Goal: Information Seeking & Learning: Compare options

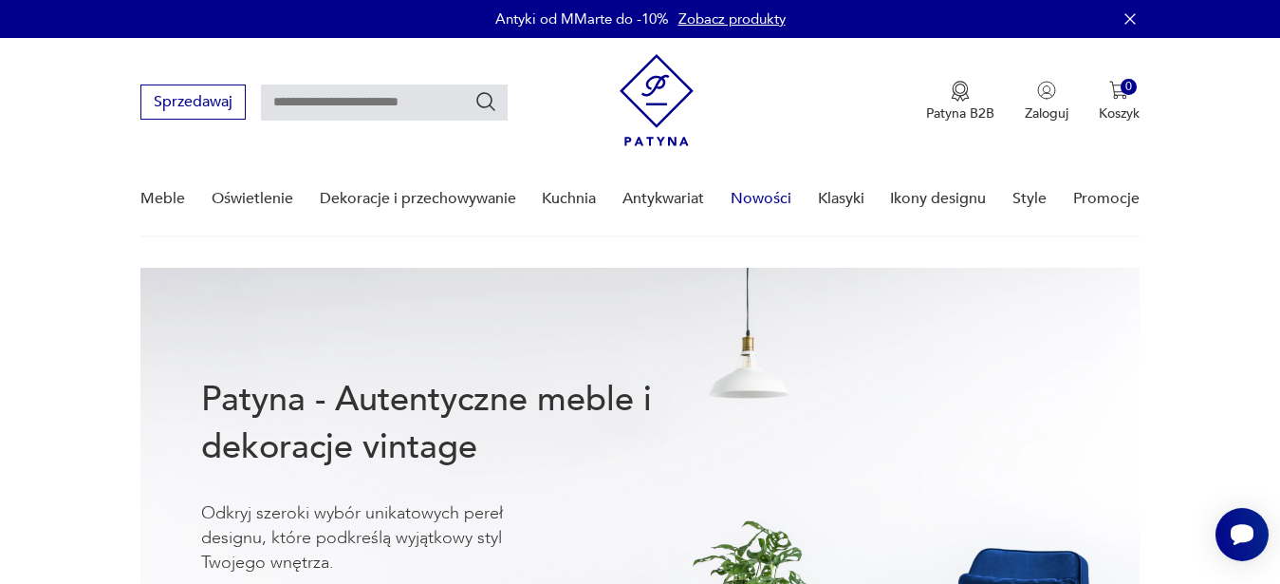
click at [753, 198] on link "Nowości" at bounding box center [761, 198] width 61 height 73
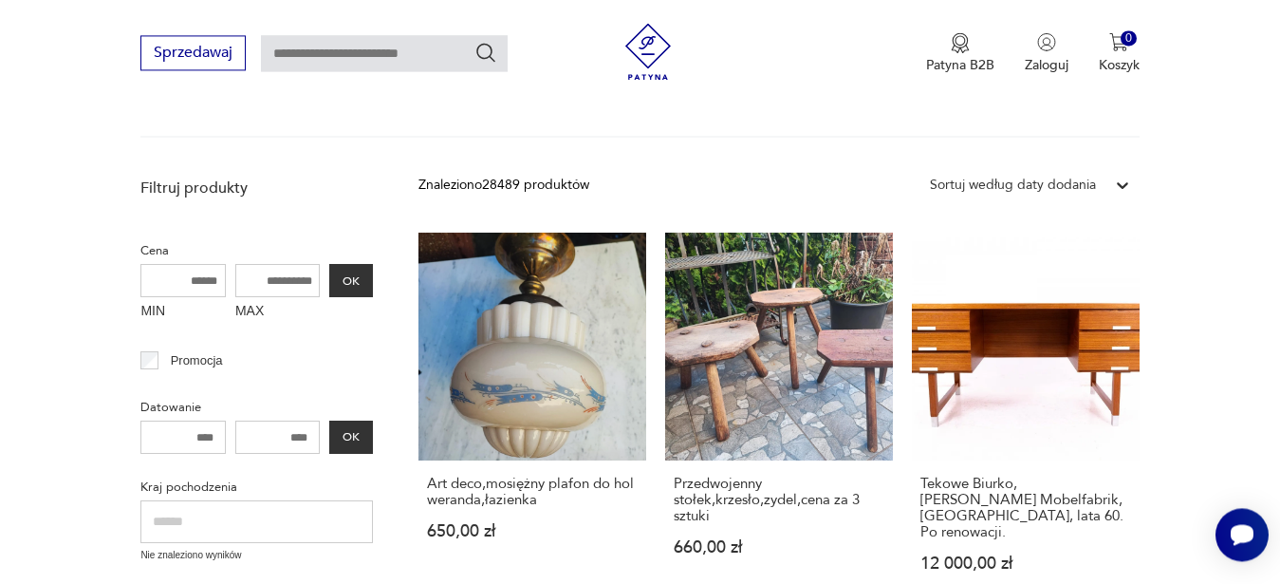
scroll to position [376, 0]
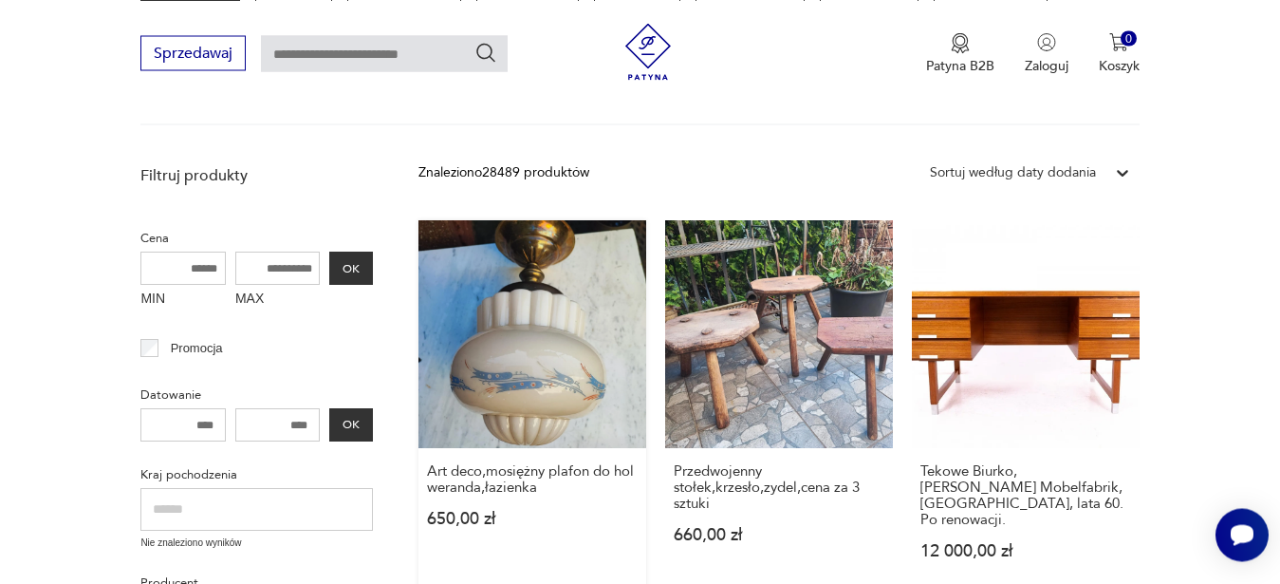
click at [511, 313] on link "Art deco,mosiężny plafon do hol weranda,łazienka 650,00 zł" at bounding box center [532, 408] width 228 height 376
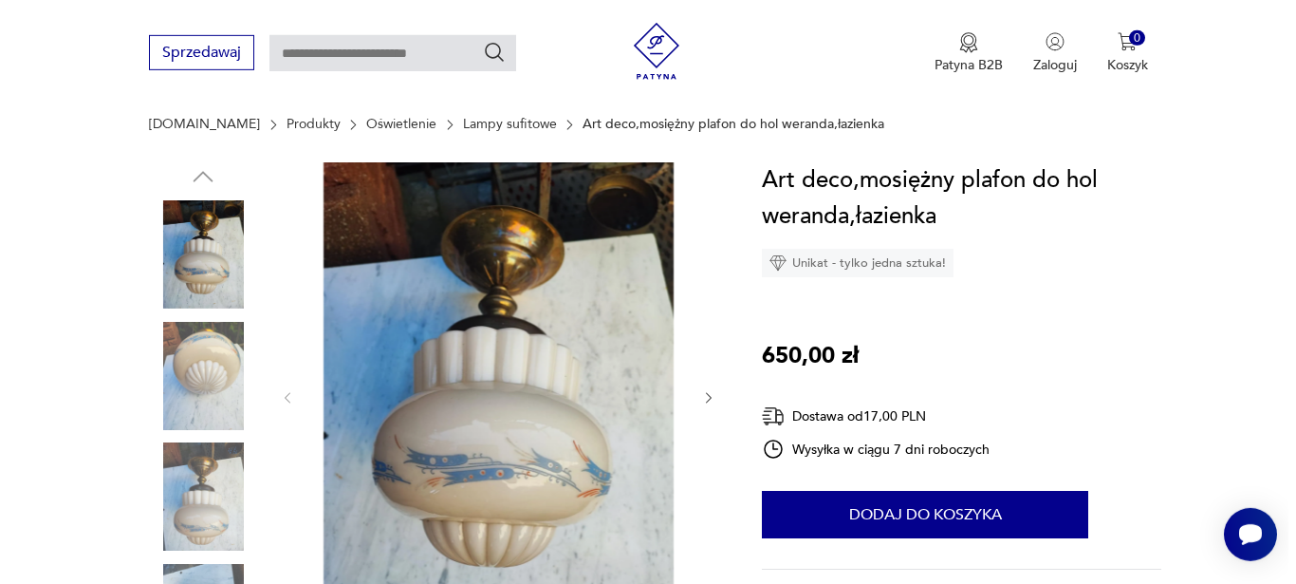
scroll to position [242, 0]
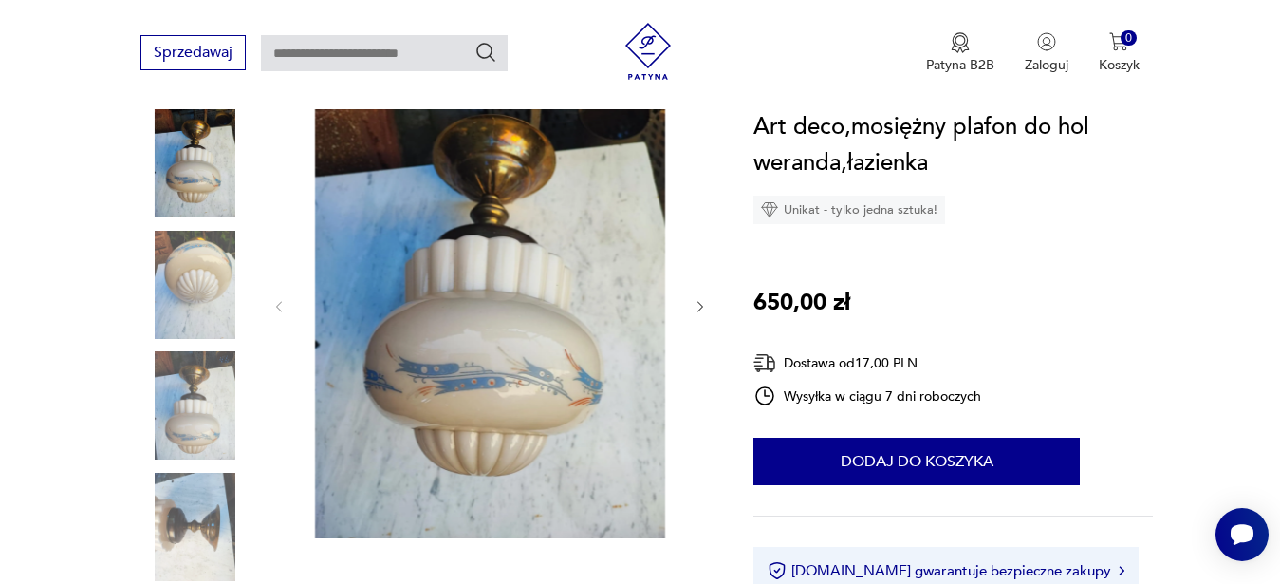
click at [366, 263] on img at bounding box center [489, 304] width 366 height 467
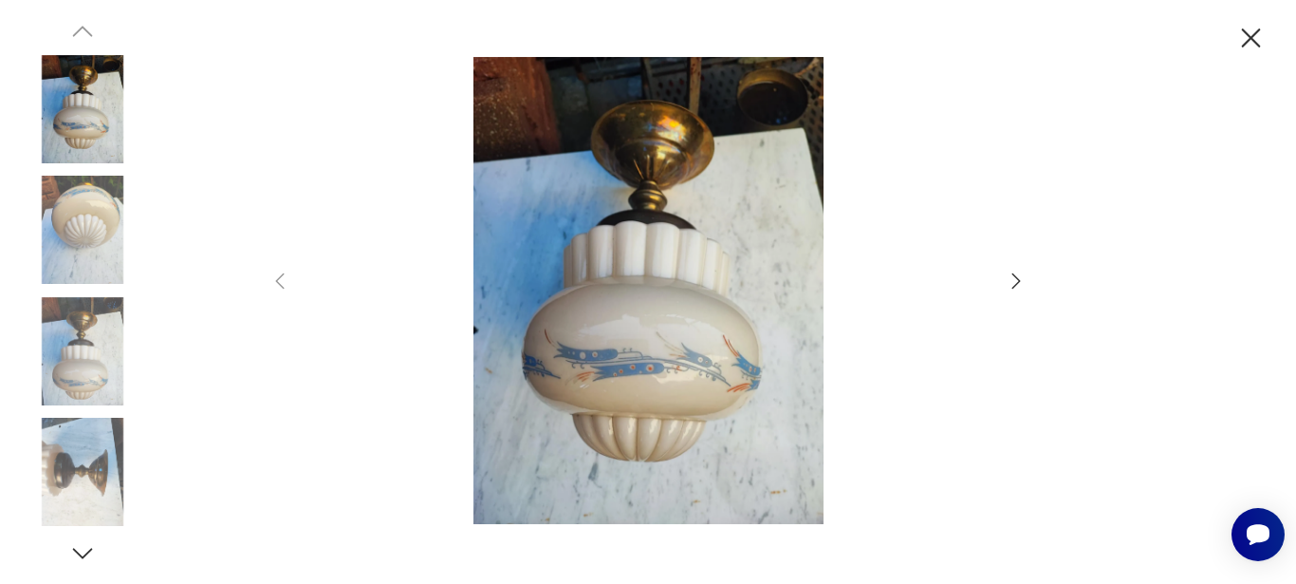
click at [1014, 284] on icon "button" at bounding box center [1016, 280] width 23 height 23
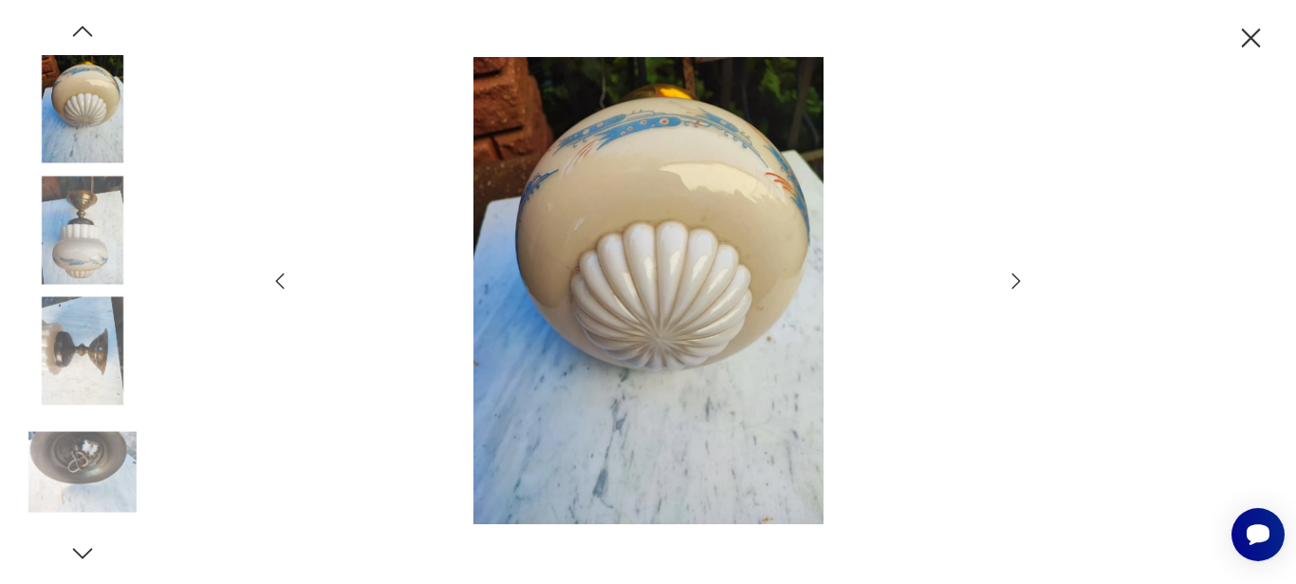
click at [1014, 284] on icon "button" at bounding box center [1016, 280] width 23 height 23
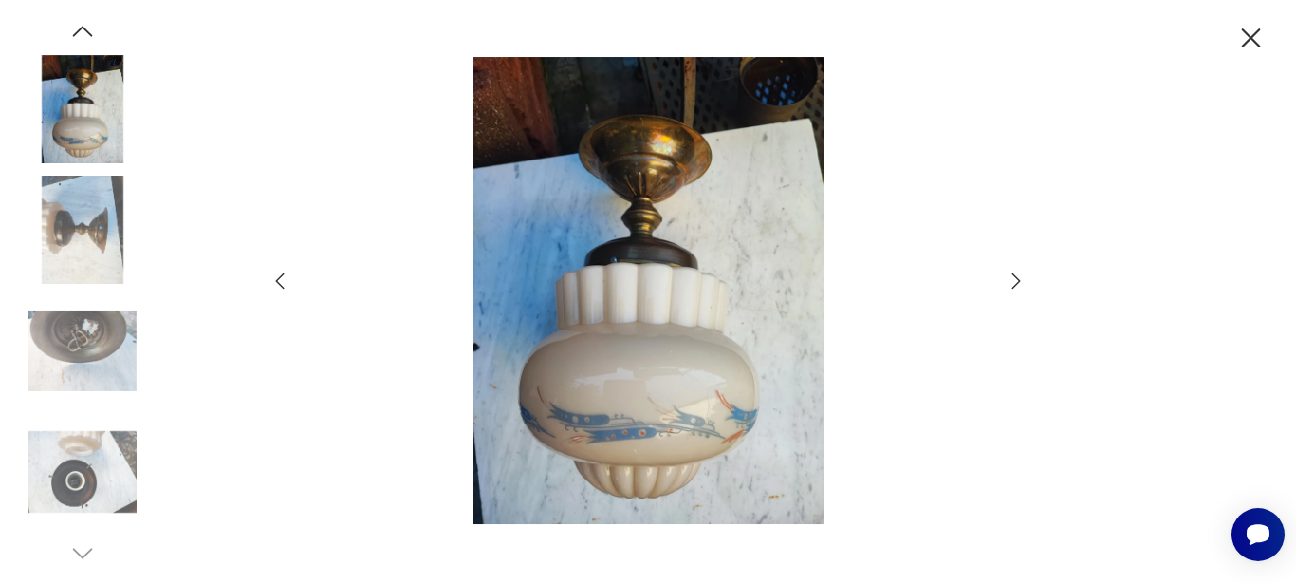
click at [1014, 284] on icon "button" at bounding box center [1016, 280] width 23 height 23
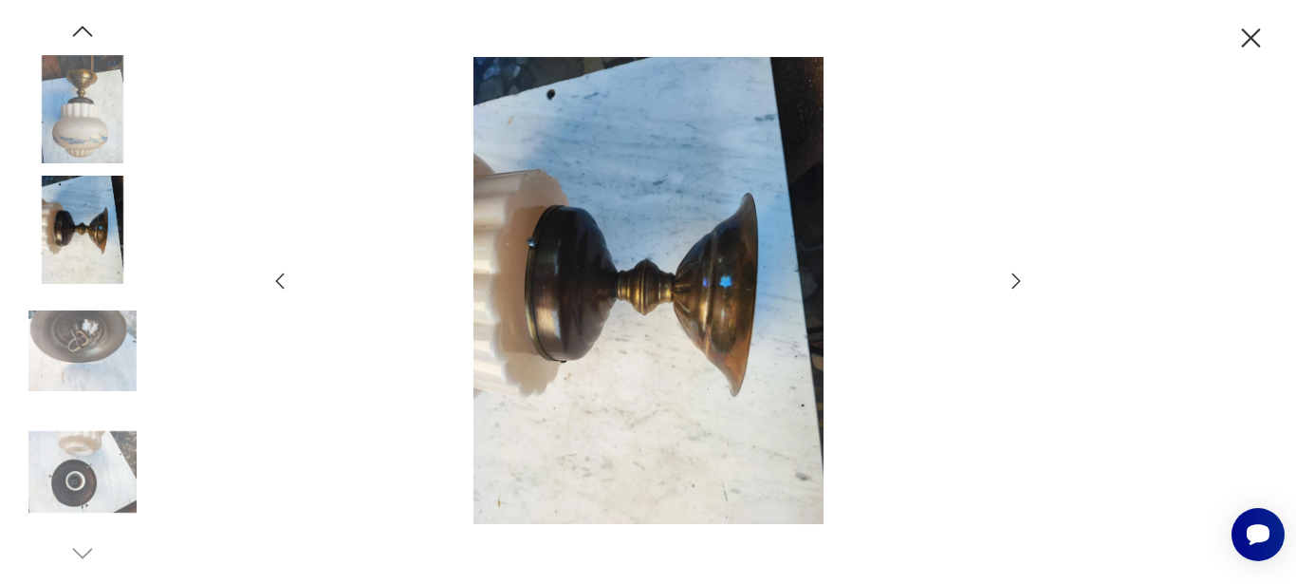
click at [1014, 284] on icon "button" at bounding box center [1016, 280] width 23 height 23
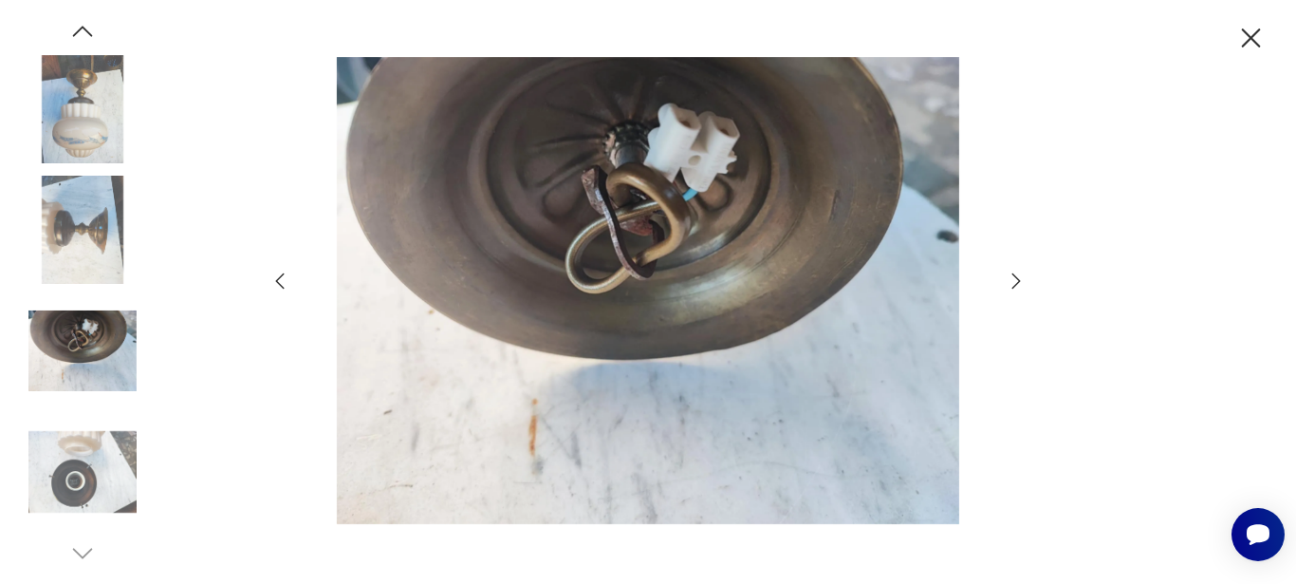
click at [1014, 284] on icon "button" at bounding box center [1016, 280] width 23 height 23
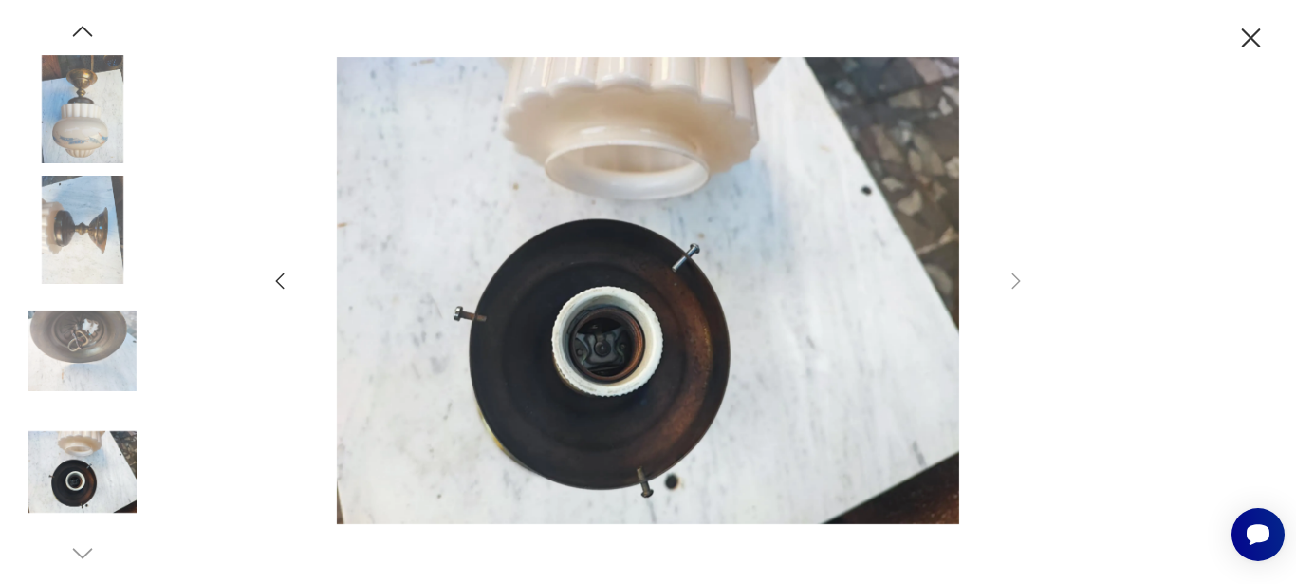
click at [279, 287] on icon "button" at bounding box center [280, 280] width 23 height 23
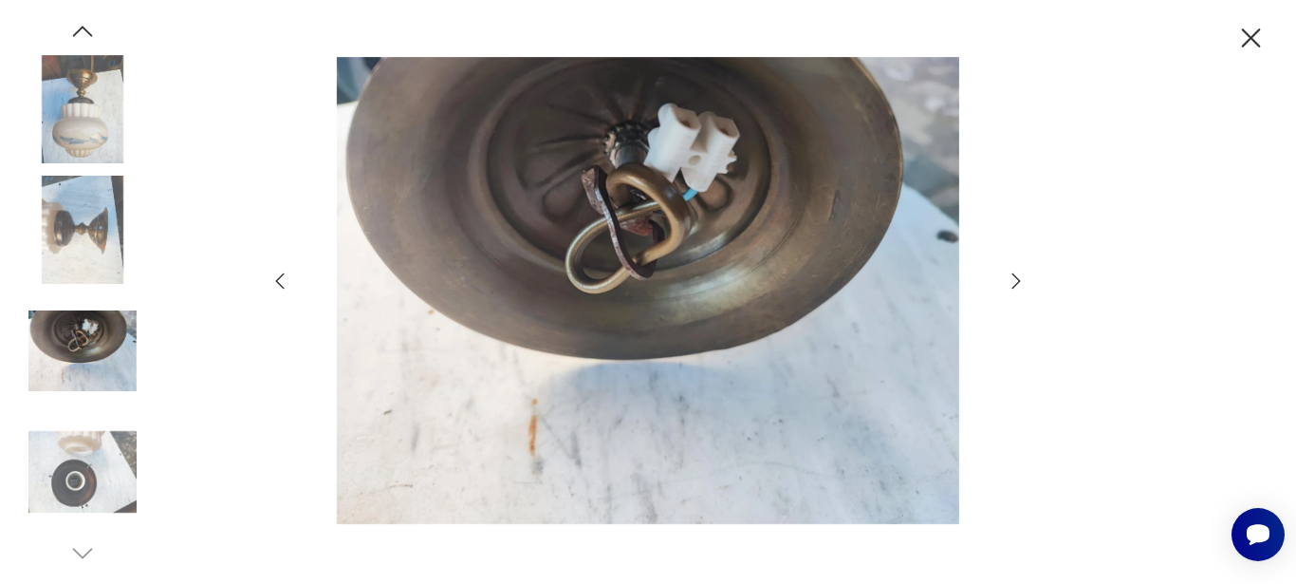
click at [279, 287] on icon "button" at bounding box center [280, 280] width 23 height 23
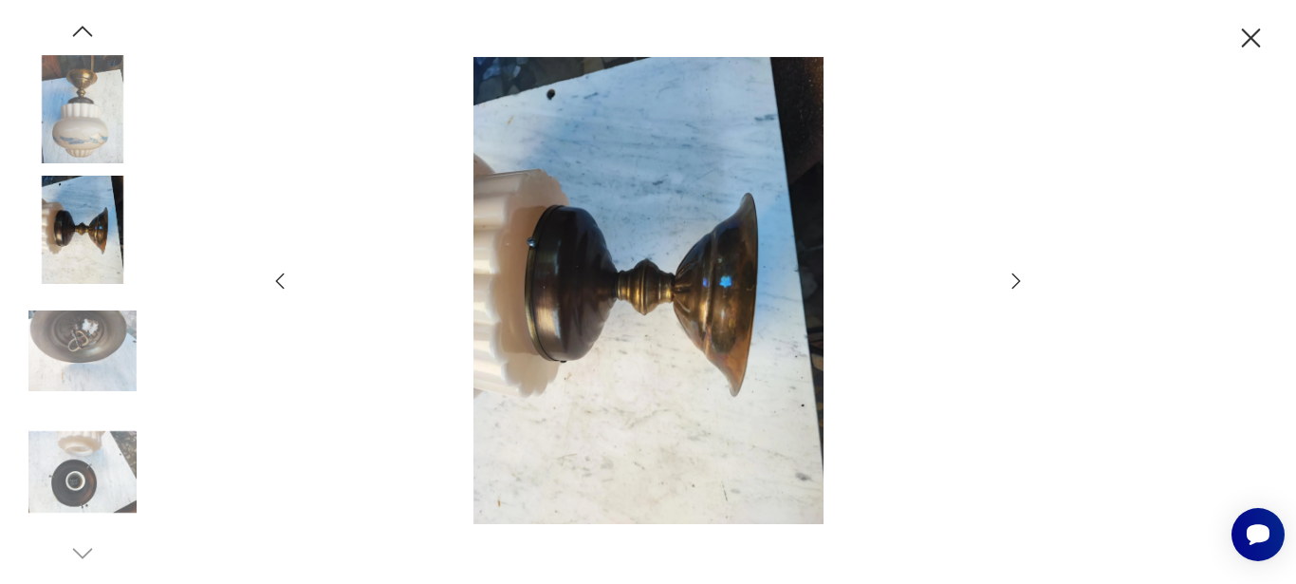
click at [1015, 286] on icon "button" at bounding box center [1016, 279] width 9 height 15
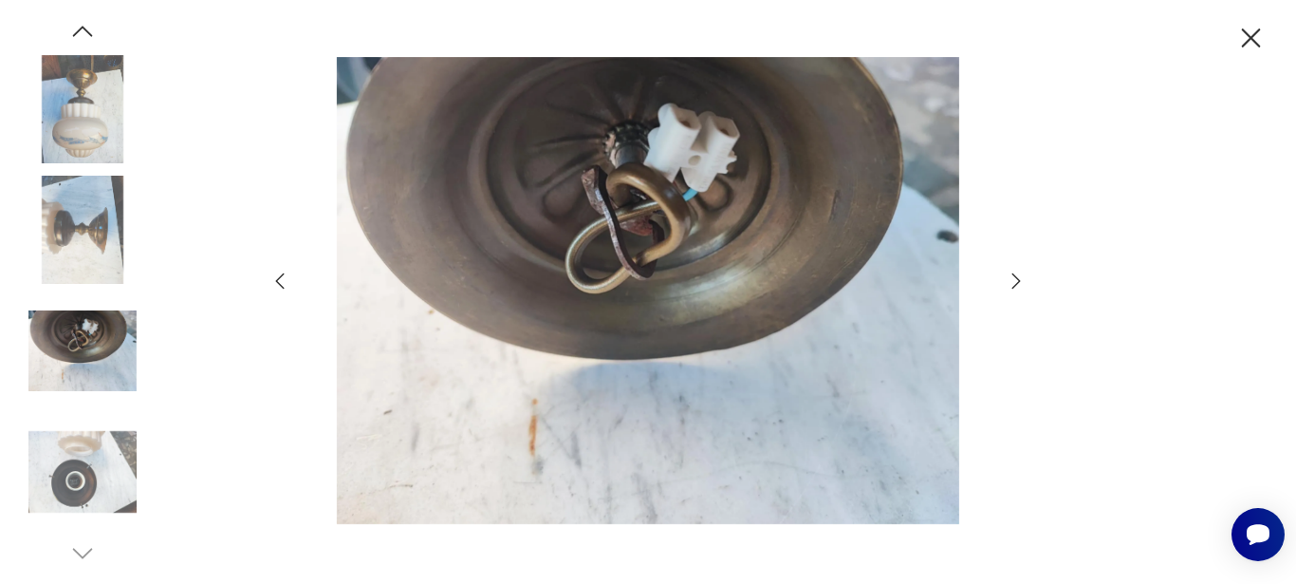
click at [1015, 286] on icon "button" at bounding box center [1016, 279] width 9 height 15
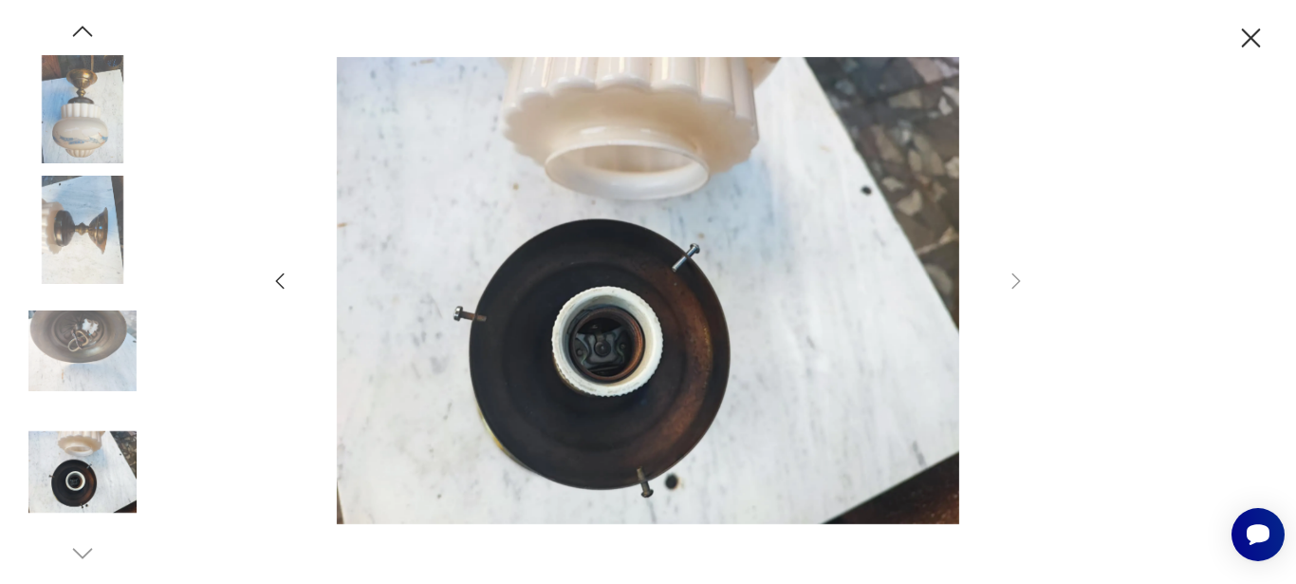
click at [293, 294] on div at bounding box center [648, 292] width 759 height 471
click at [285, 274] on icon "button" at bounding box center [280, 280] width 23 height 23
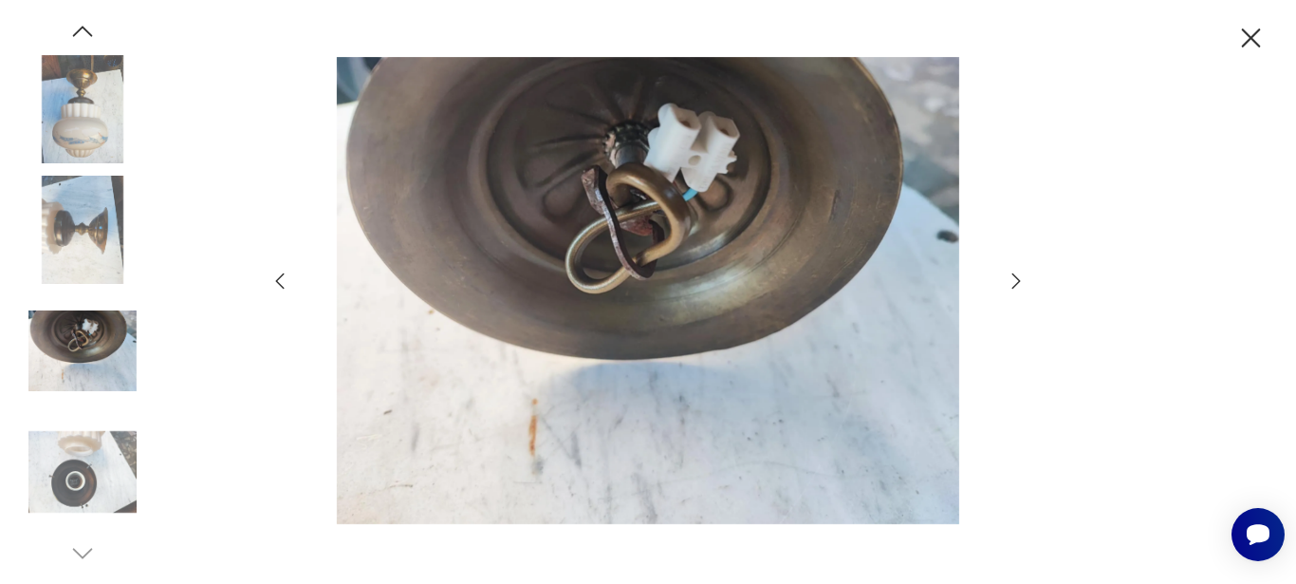
click at [285, 274] on icon "button" at bounding box center [280, 280] width 23 height 23
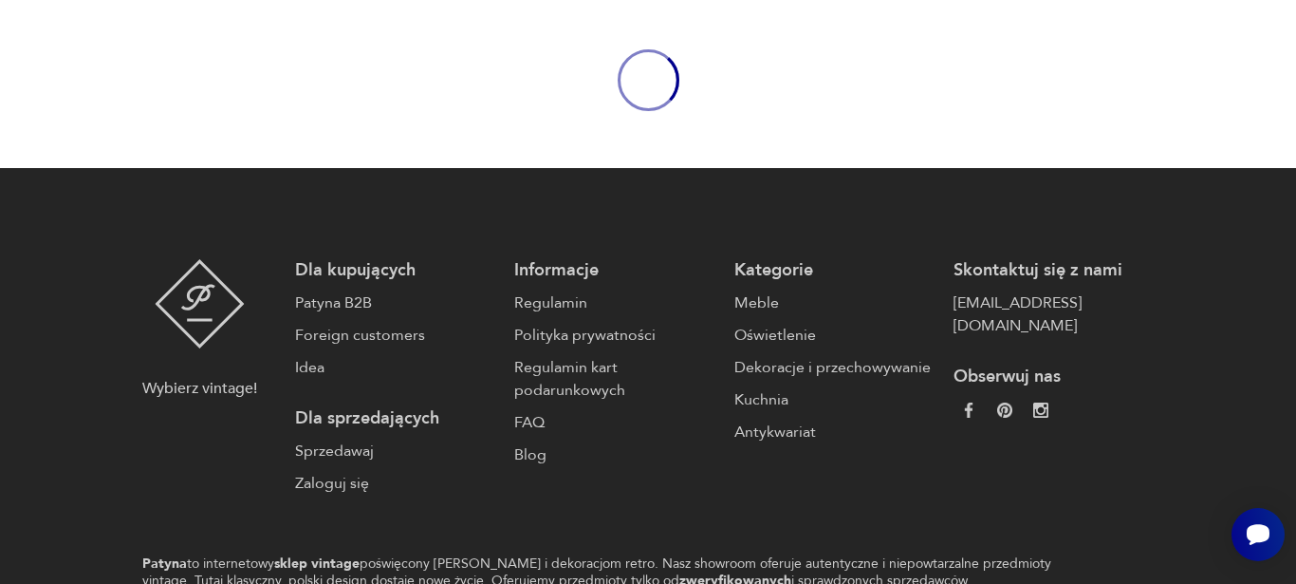
scroll to position [2888, 0]
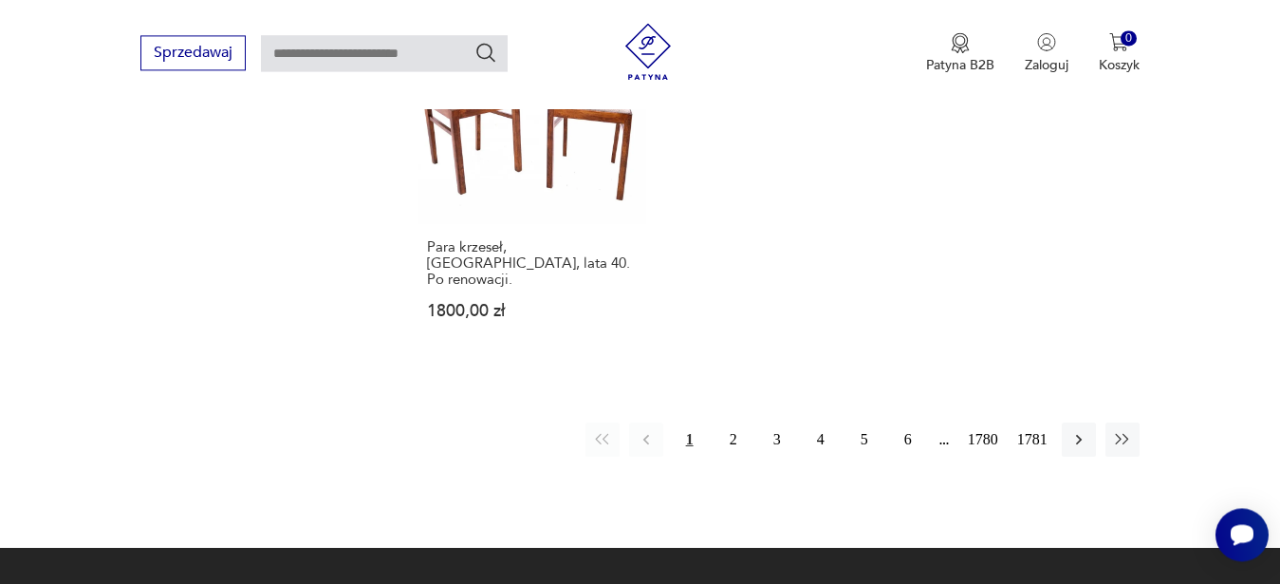
scroll to position [2614, 0]
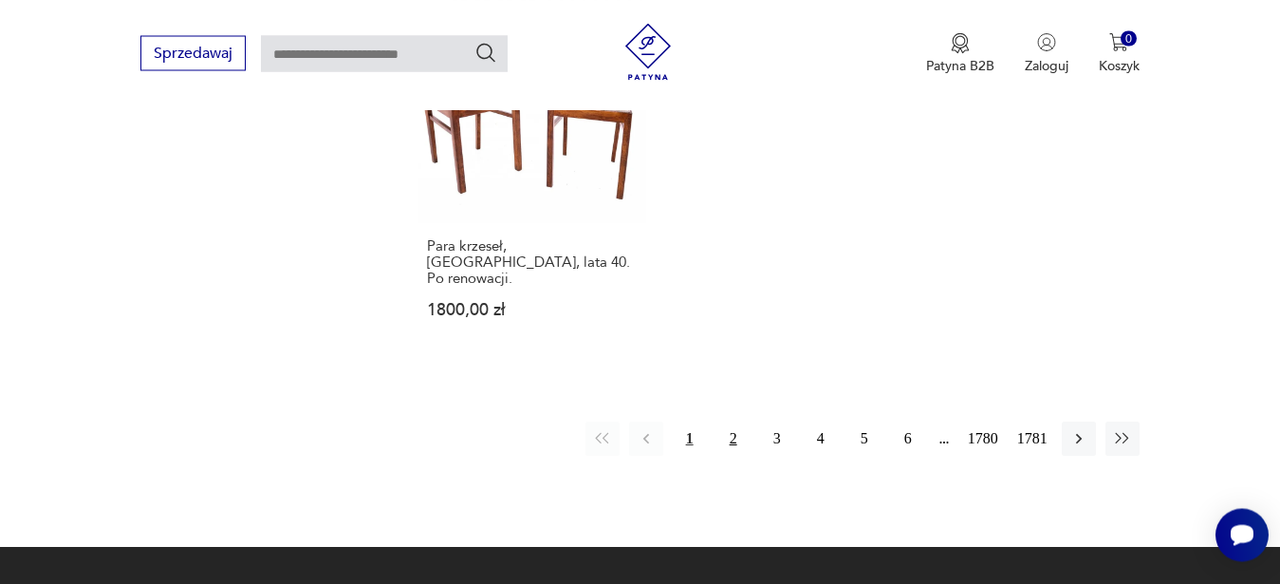
click at [738, 421] on button "2" at bounding box center [733, 438] width 34 height 34
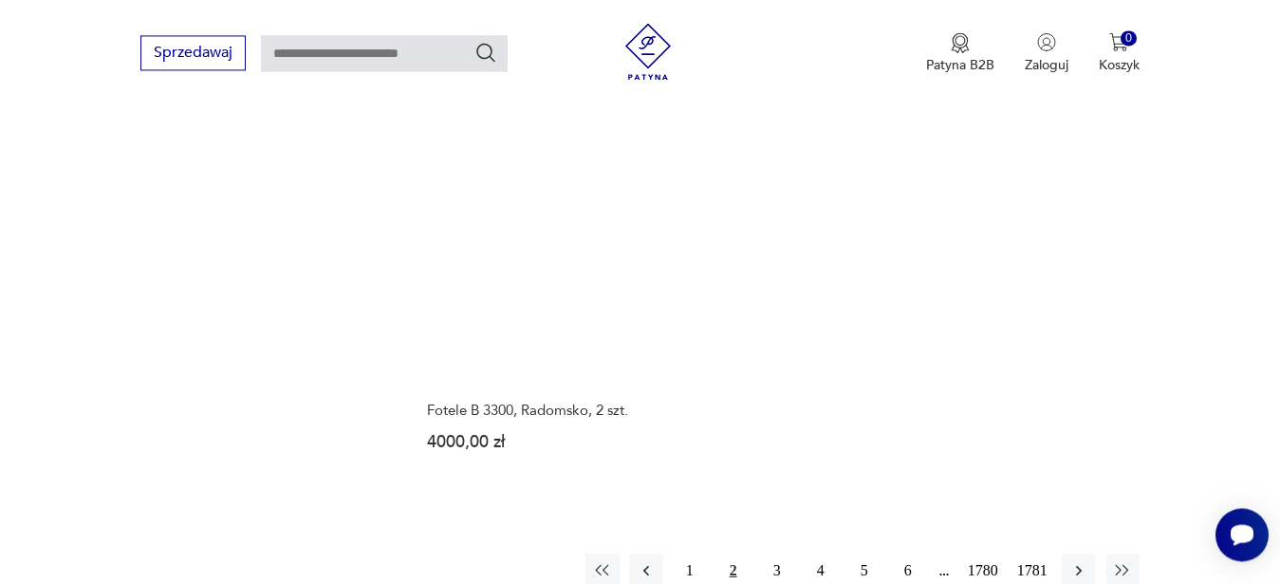
scroll to position [2424, 0]
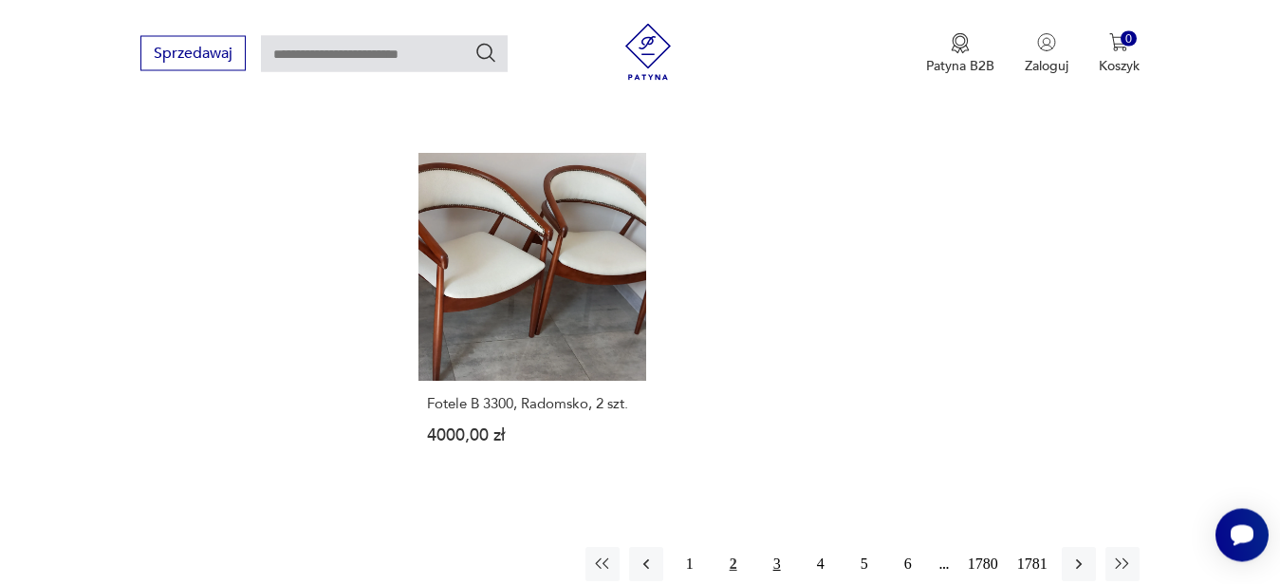
click at [773, 547] on button "3" at bounding box center [777, 564] width 34 height 34
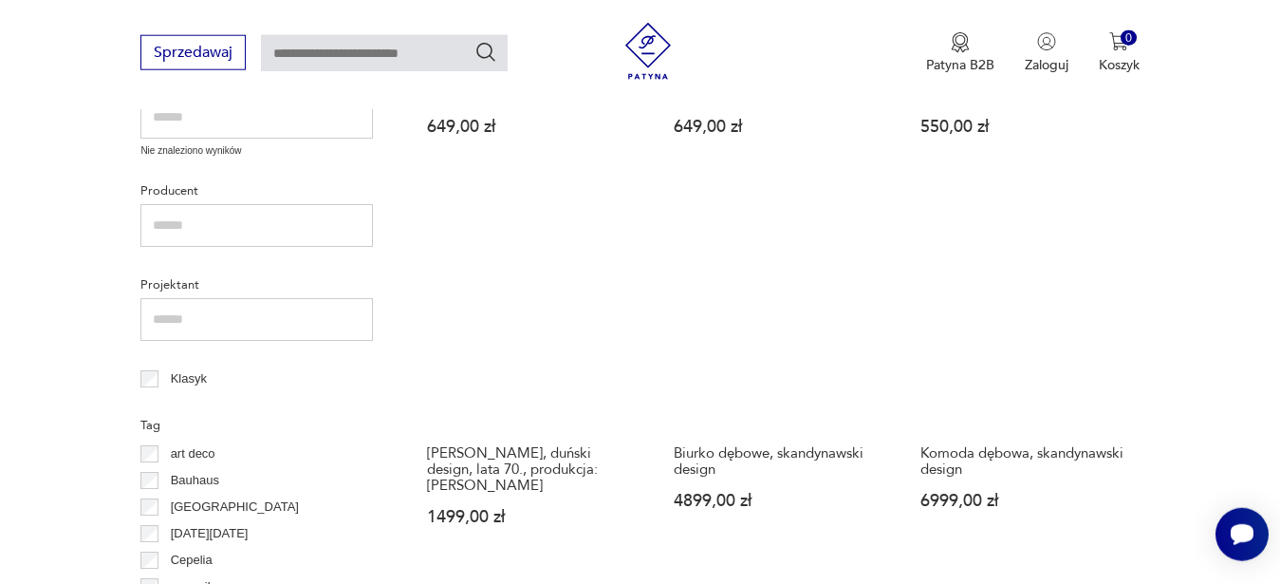
scroll to position [779, 0]
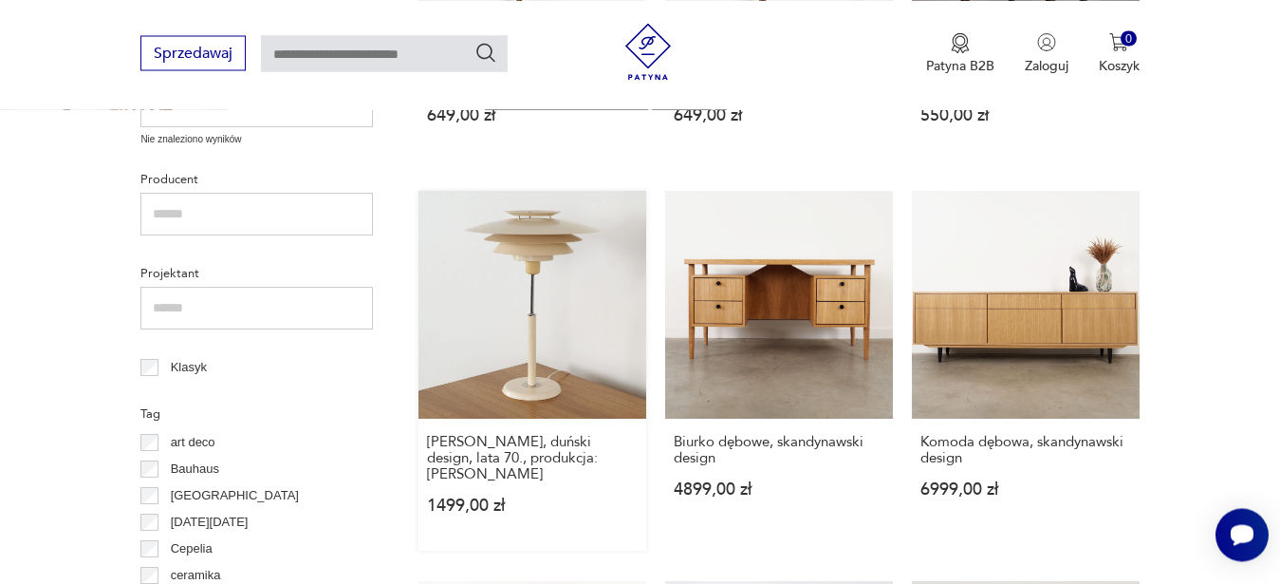
click at [477, 348] on link "Lampa biurkowa, duński design, lata 70., produkcja: Dania 1499,00 zł" at bounding box center [532, 371] width 228 height 360
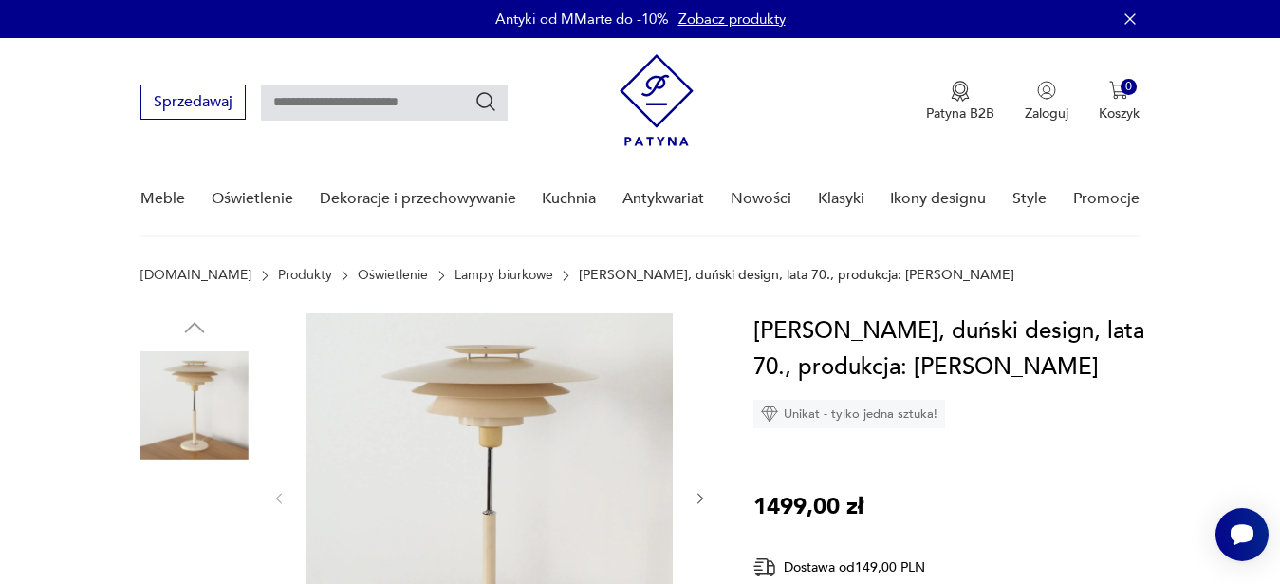
click at [414, 442] on img at bounding box center [489, 496] width 366 height 366
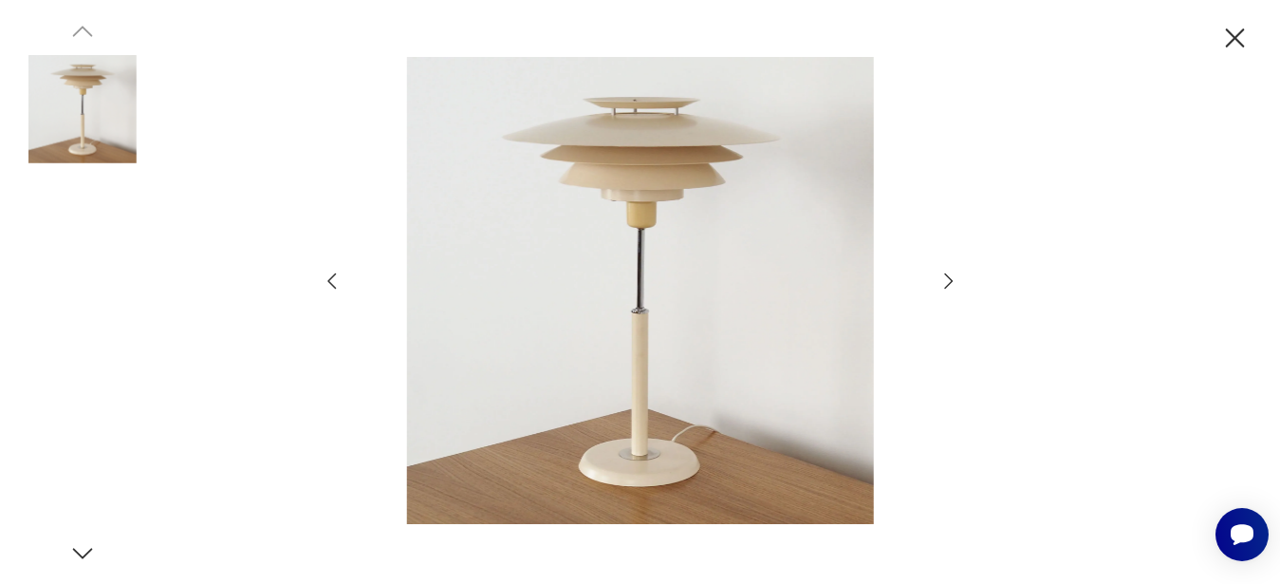
click at [651, 511] on img at bounding box center [640, 290] width 557 height 467
click at [618, 533] on div at bounding box center [640, 292] width 1280 height 584
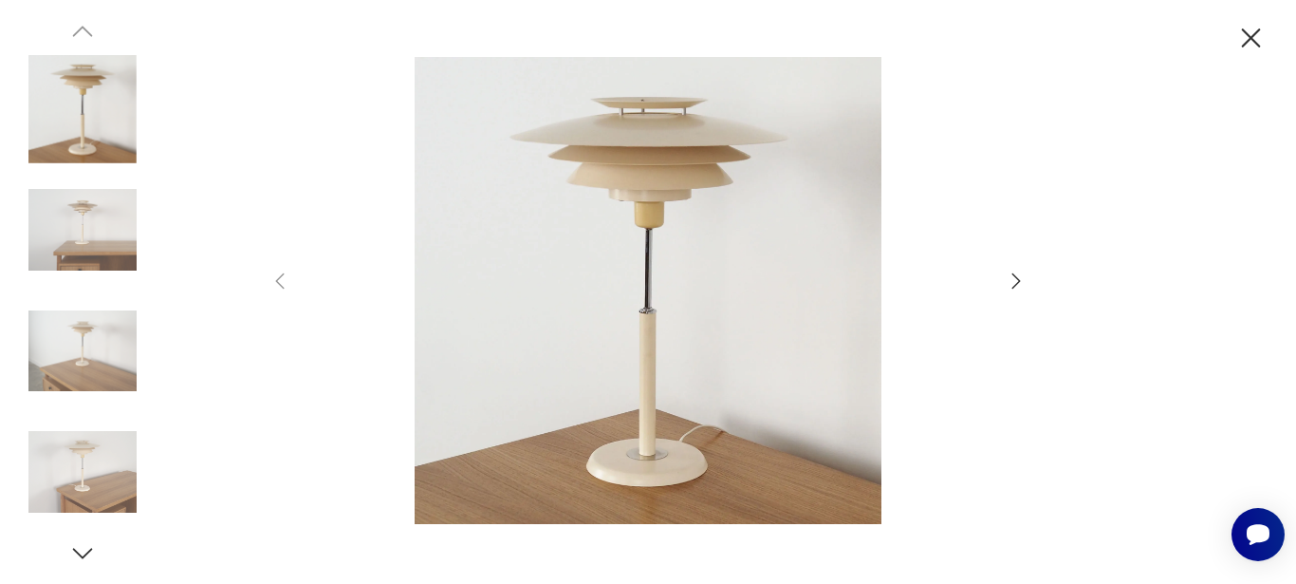
click at [1009, 283] on icon "button" at bounding box center [1016, 280] width 23 height 23
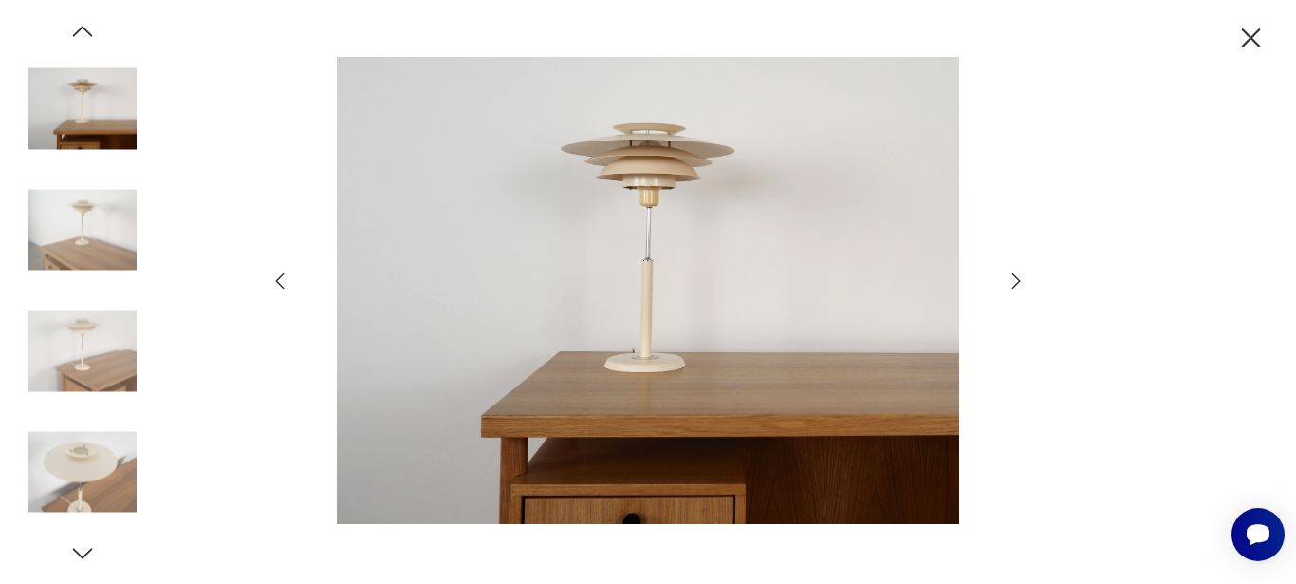
click at [1009, 283] on icon "button" at bounding box center [1016, 280] width 23 height 23
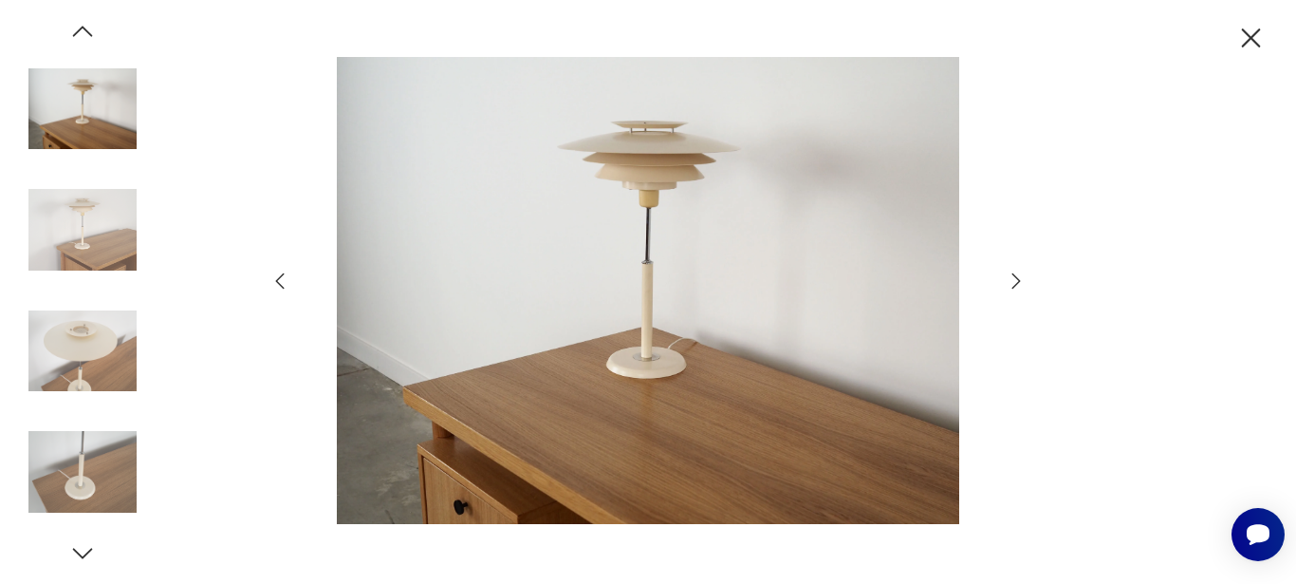
click at [1009, 283] on icon "button" at bounding box center [1016, 280] width 23 height 23
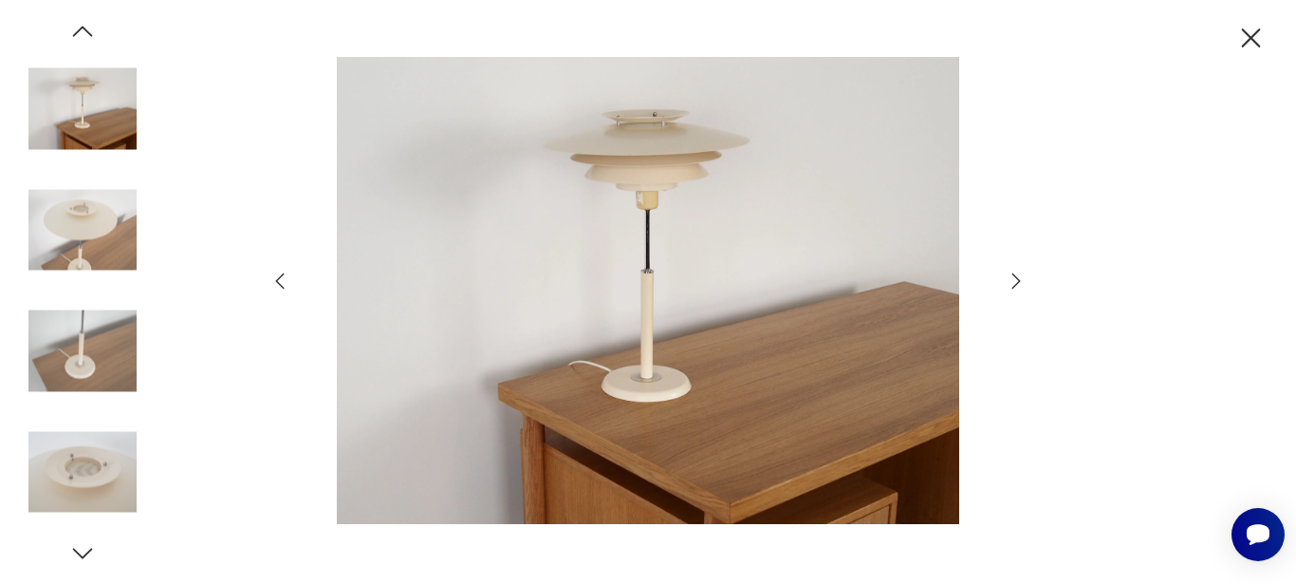
click at [1009, 283] on icon "button" at bounding box center [1016, 280] width 23 height 23
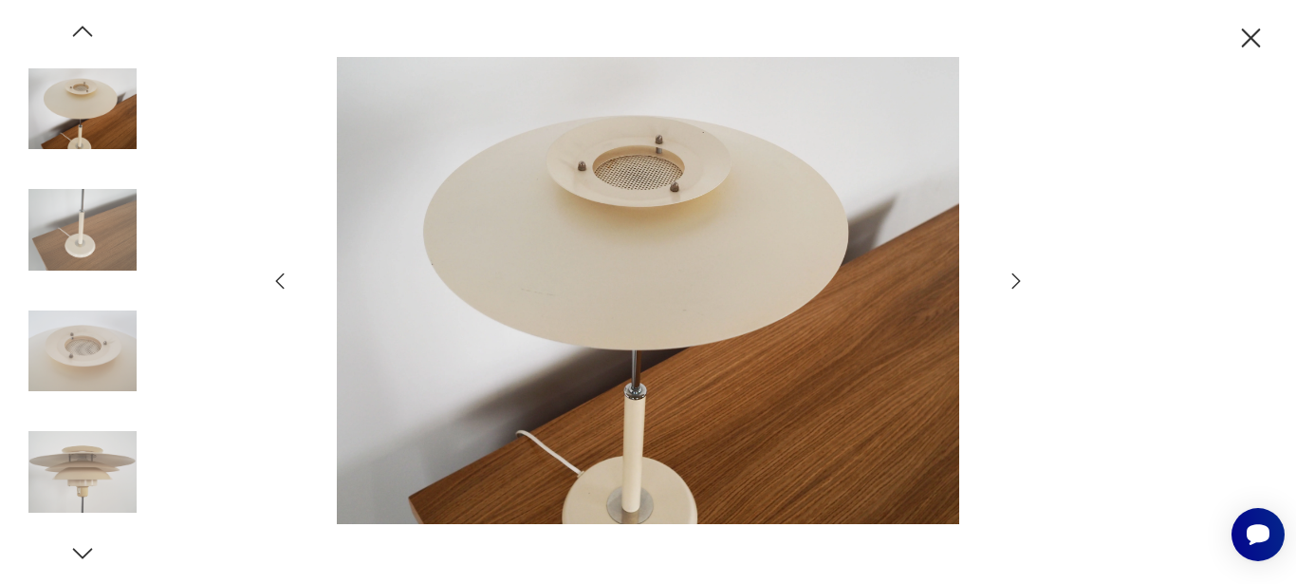
click at [1009, 283] on icon "button" at bounding box center [1016, 280] width 23 height 23
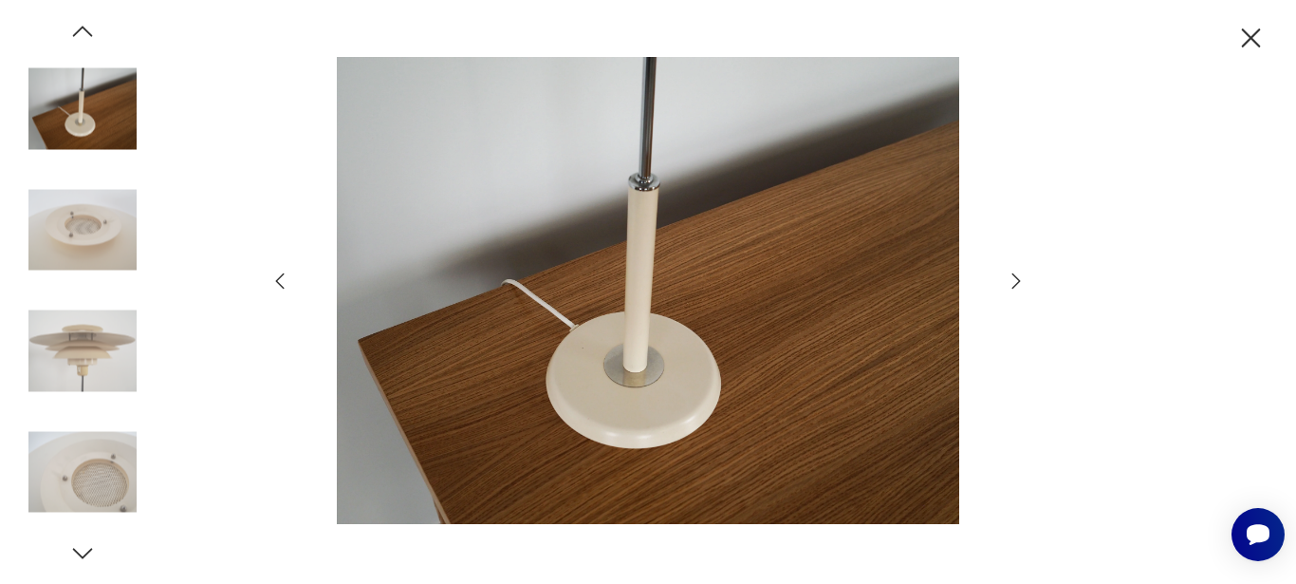
click at [1009, 283] on icon "button" at bounding box center [1016, 280] width 23 height 23
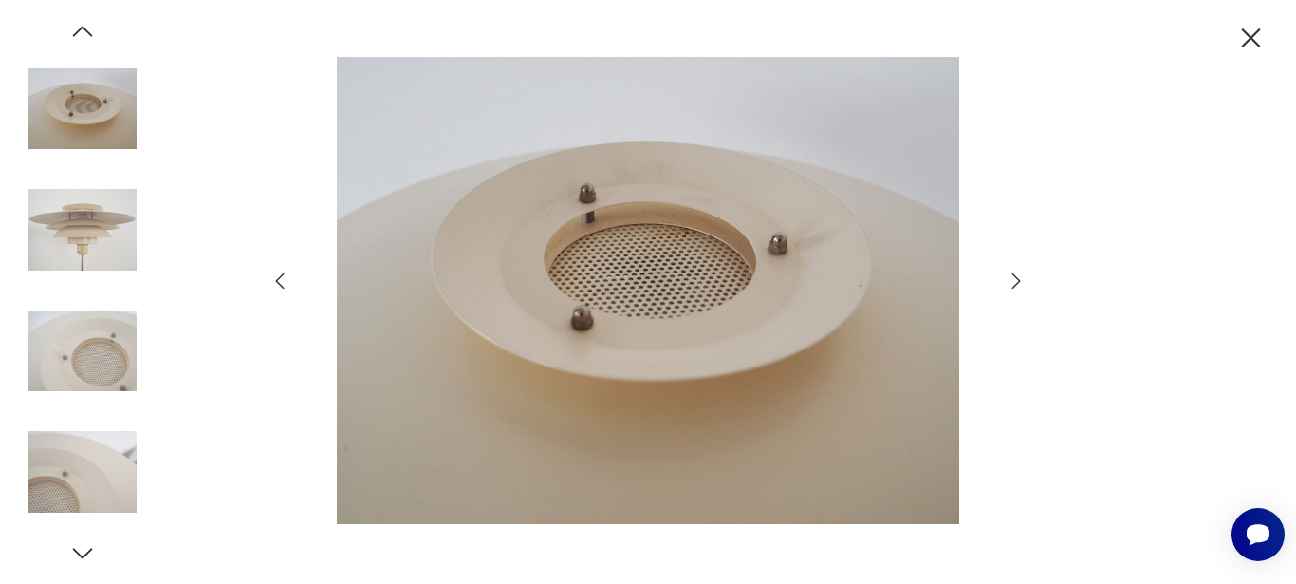
click at [1009, 283] on icon "button" at bounding box center [1016, 280] width 23 height 23
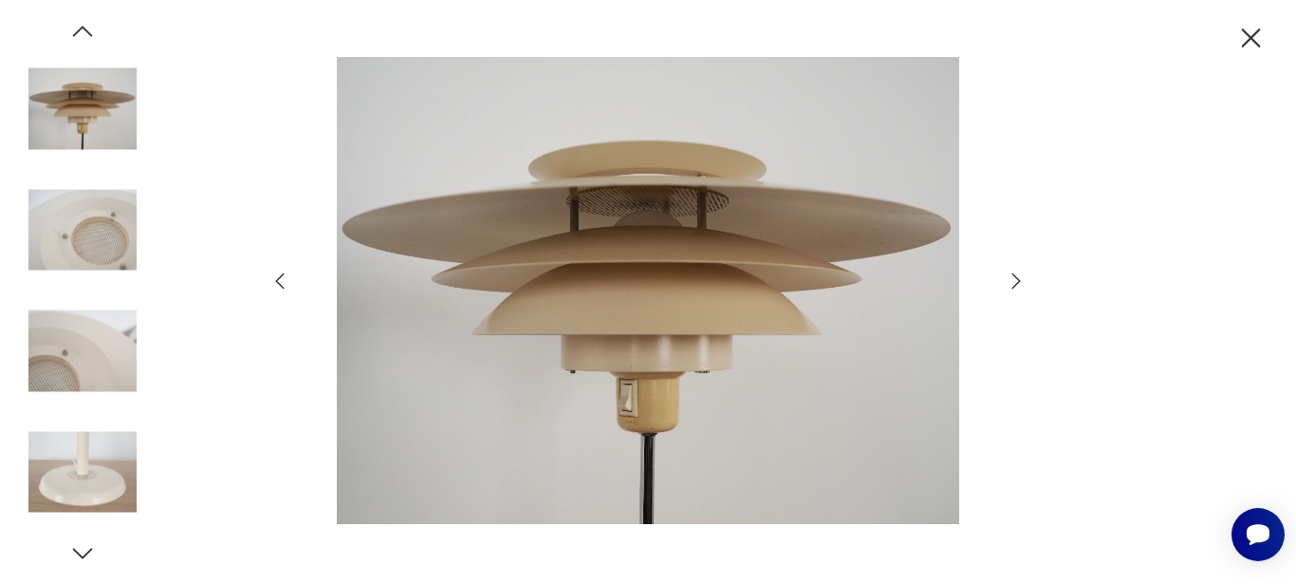
click at [1009, 283] on icon "button" at bounding box center [1016, 280] width 23 height 23
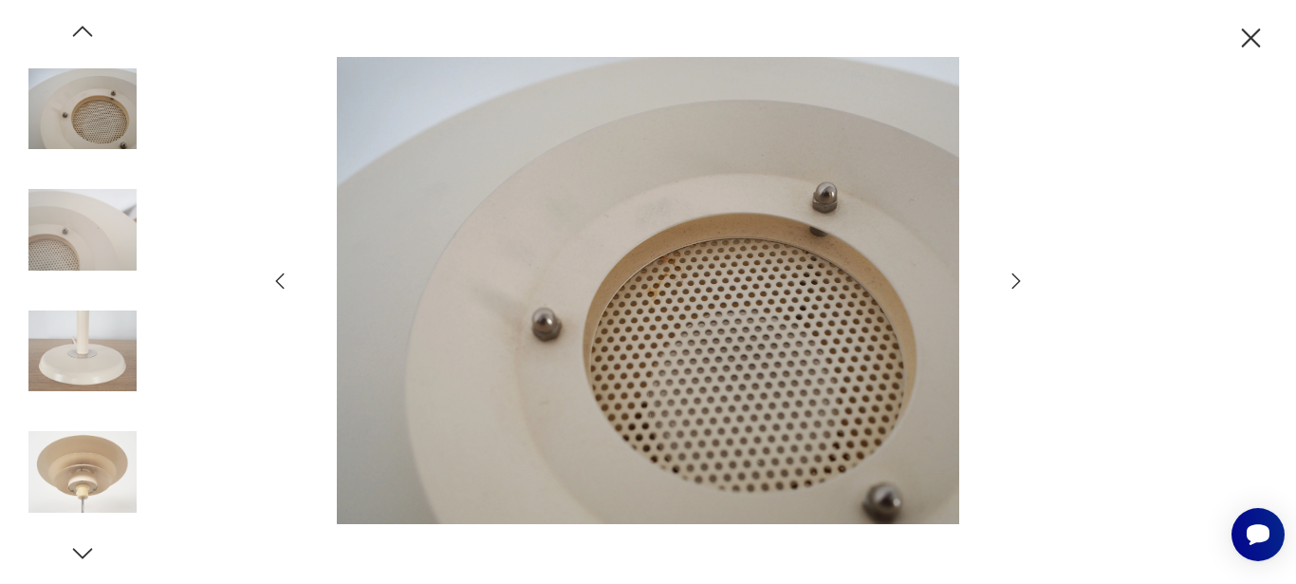
click at [1009, 283] on icon "button" at bounding box center [1016, 280] width 23 height 23
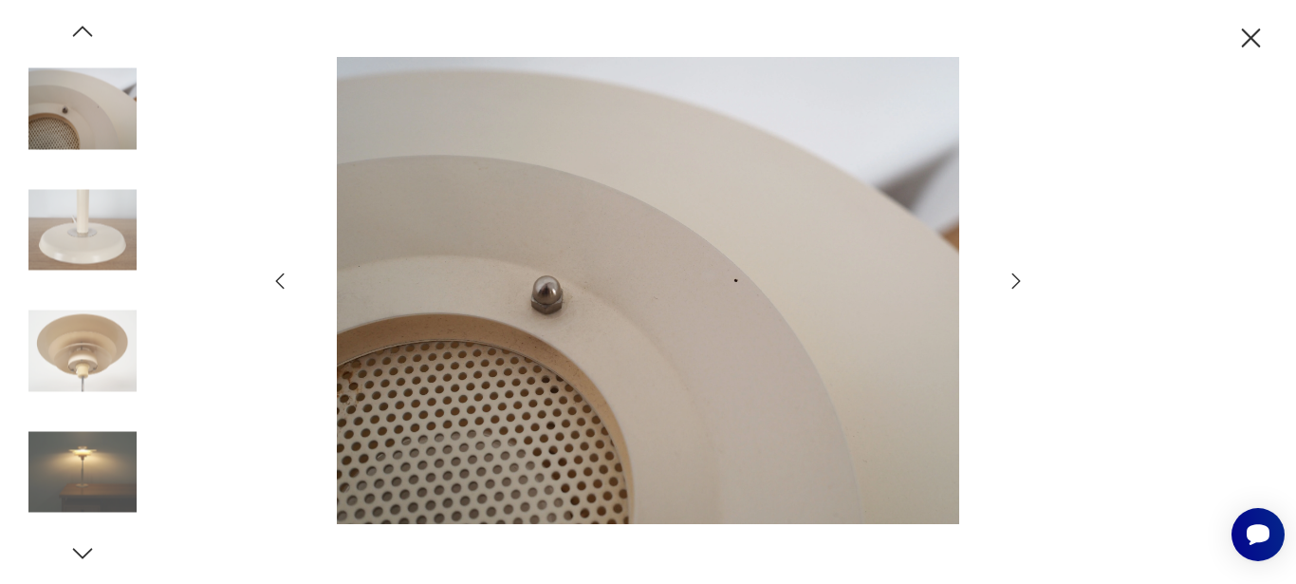
click at [1009, 283] on icon "button" at bounding box center [1016, 280] width 23 height 23
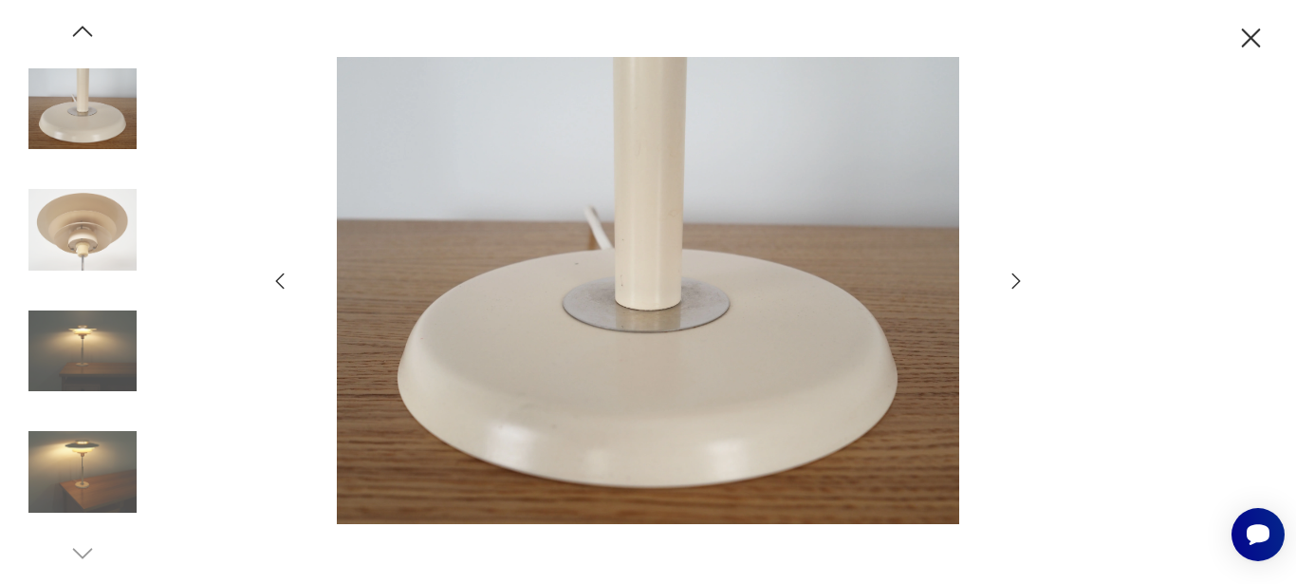
click at [1009, 283] on icon "button" at bounding box center [1016, 280] width 23 height 23
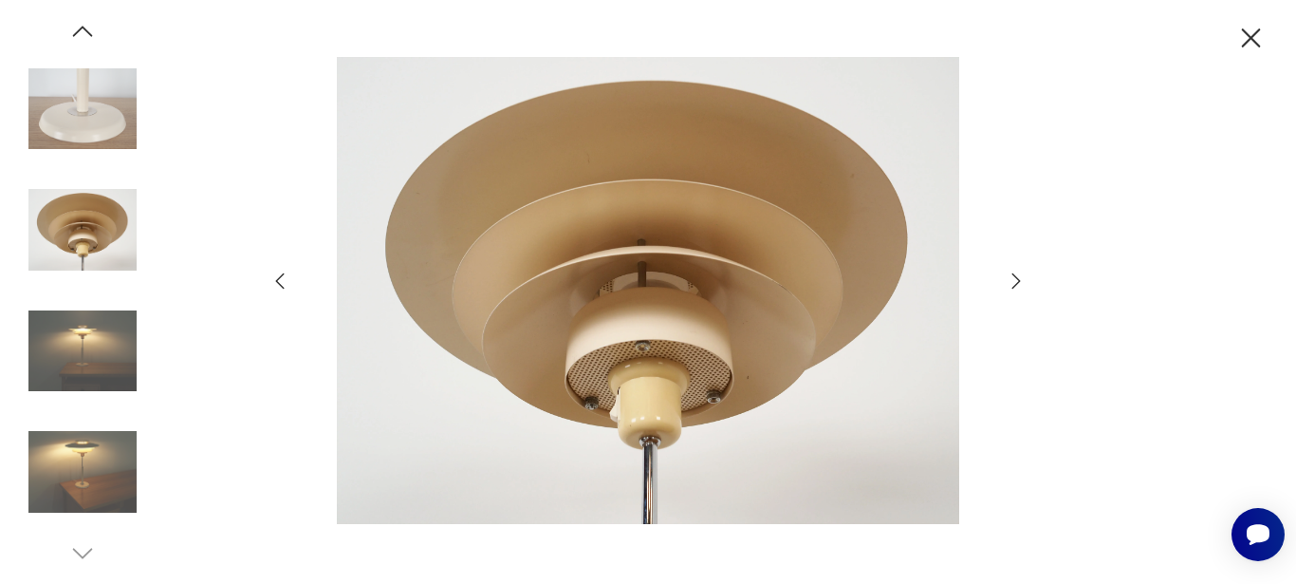
click at [1009, 283] on icon "button" at bounding box center [1016, 280] width 23 height 23
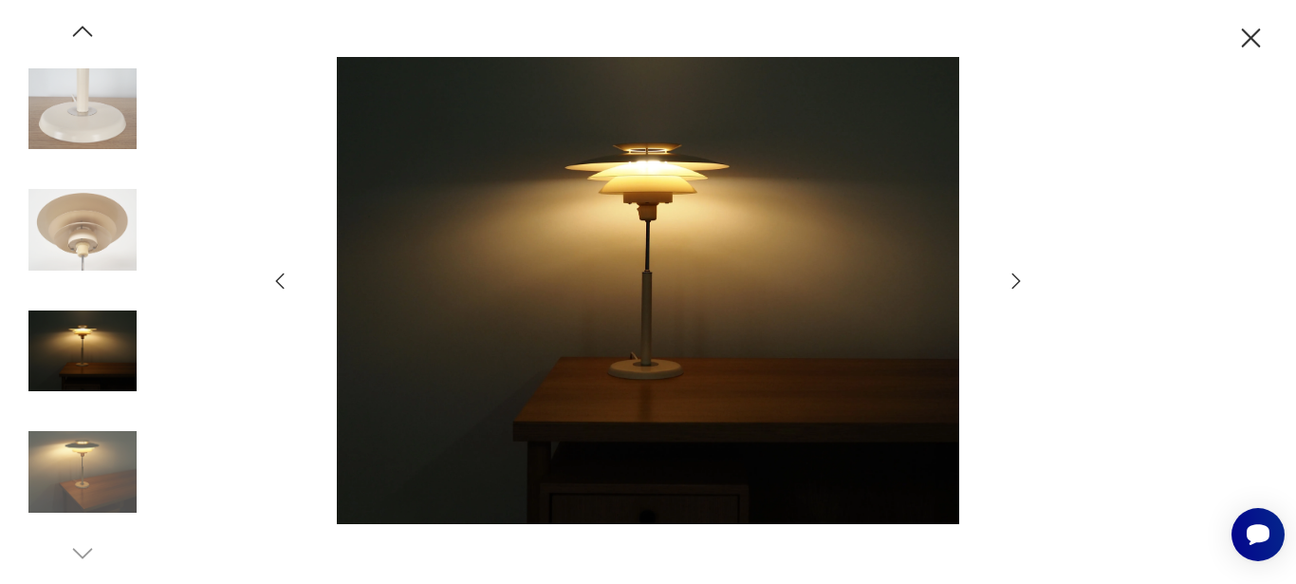
click at [1009, 283] on icon "button" at bounding box center [1016, 280] width 23 height 23
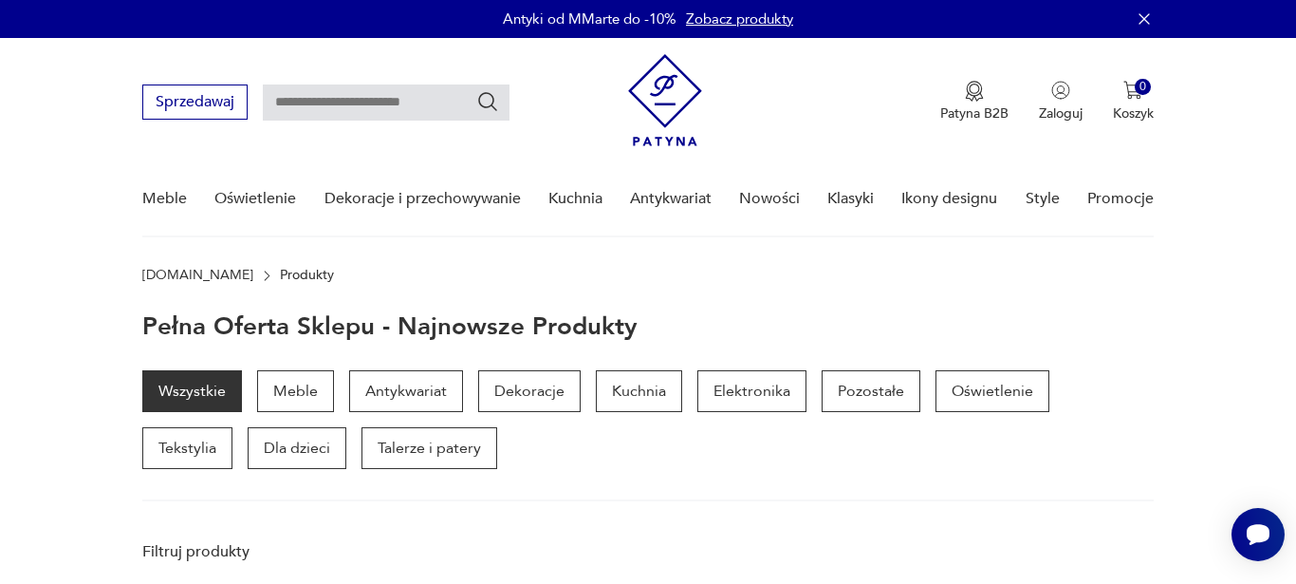
scroll to position [233, 0]
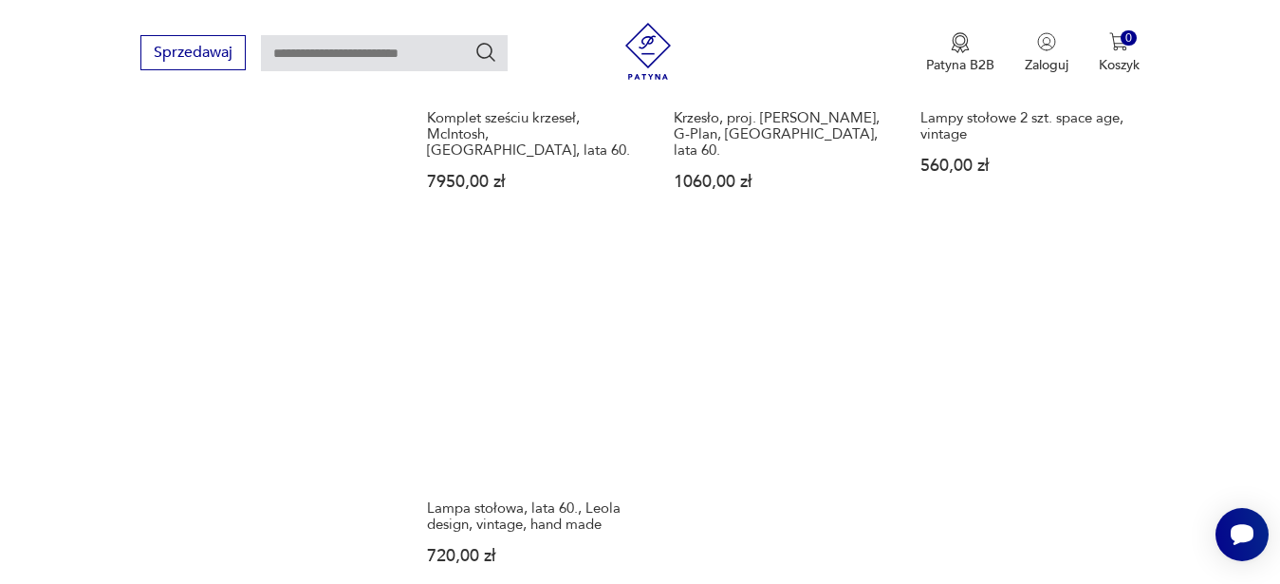
scroll to position [2412, 0]
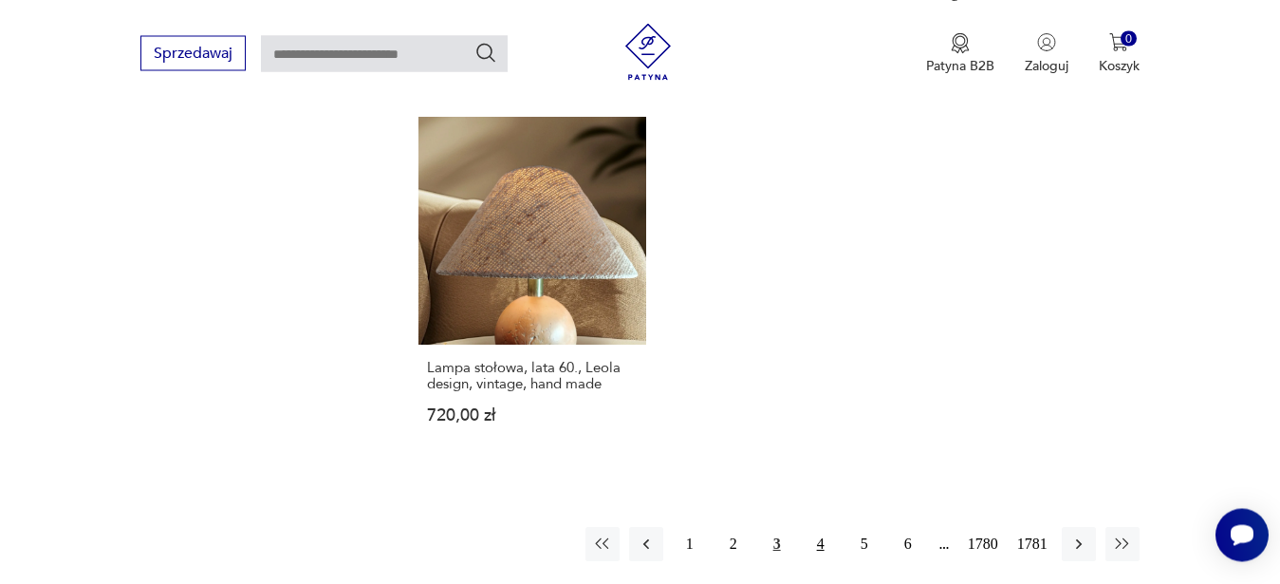
click at [817, 539] on button "4" at bounding box center [821, 544] width 34 height 34
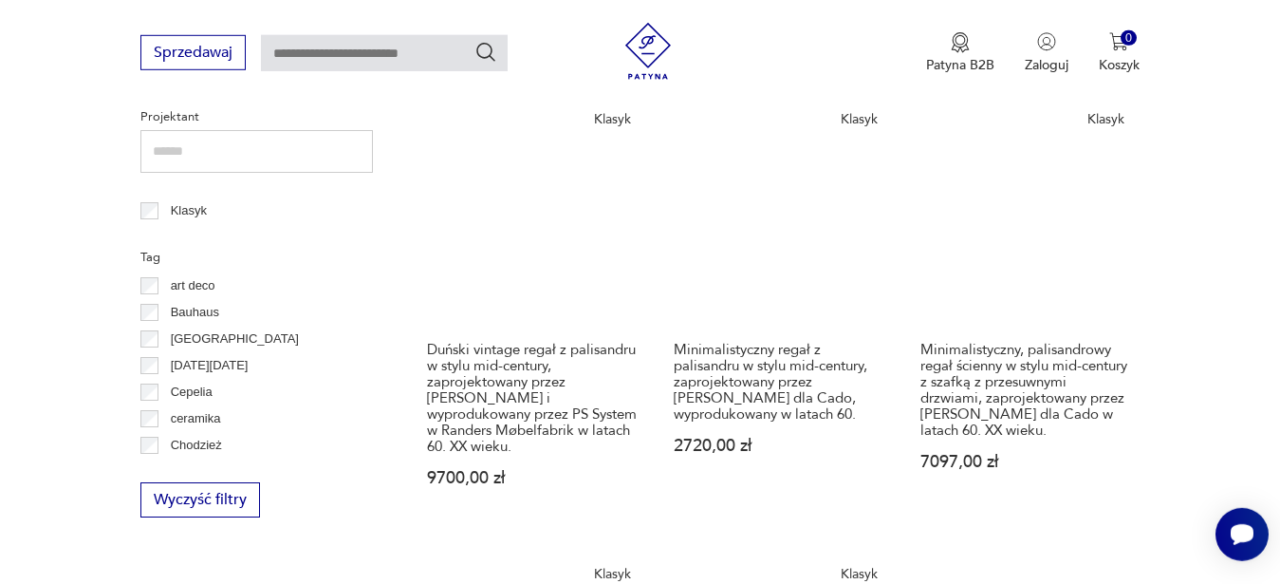
scroll to position [1021, 0]
